Goal: Task Accomplishment & Management: Manage account settings

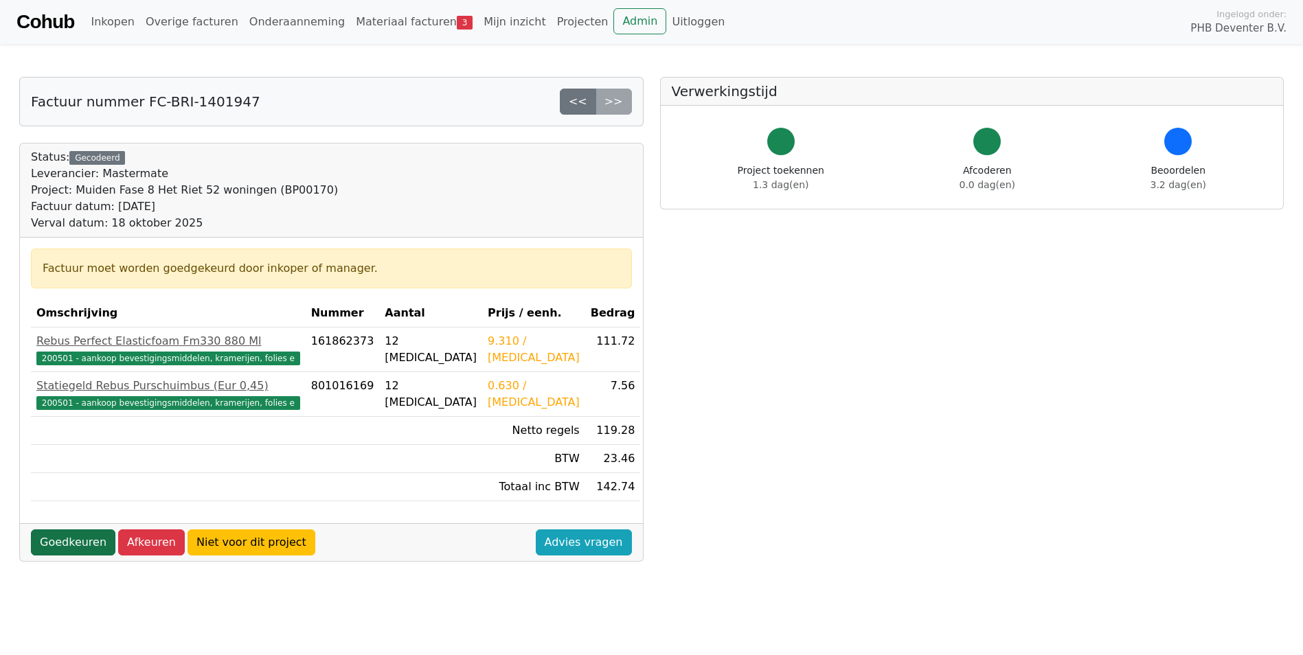
click at [71, 546] on link "Goedkeuren" at bounding box center [73, 543] width 84 height 26
click at [81, 539] on link "Goedkeuren" at bounding box center [73, 543] width 84 height 26
